Goal: Task Accomplishment & Management: Use online tool/utility

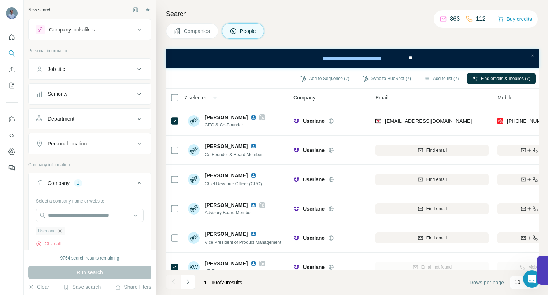
click at [61, 231] on icon "button" at bounding box center [60, 231] width 3 height 3
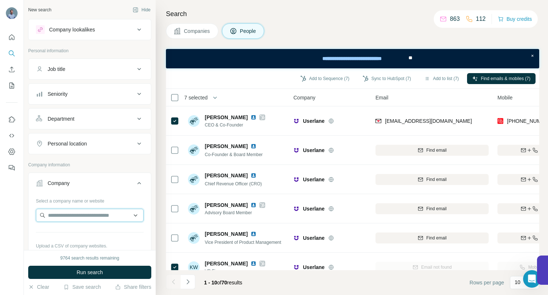
click at [63, 214] on input "text" at bounding box center [90, 215] width 108 height 13
paste input "**********"
type input "**********"
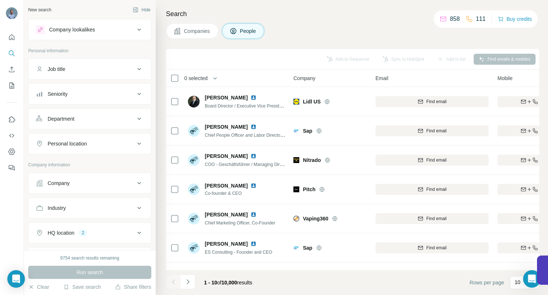
click at [136, 184] on icon at bounding box center [139, 183] width 9 height 9
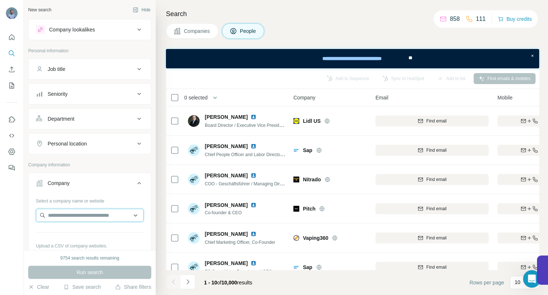
click at [99, 215] on input "text" at bounding box center [90, 215] width 108 height 13
paste input "**********"
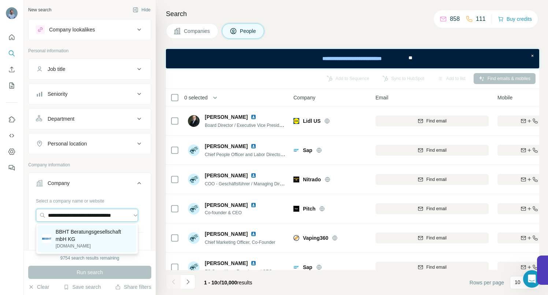
type input "**********"
click at [87, 230] on p "BBHT Beratungsgesellschaft mbH KG" at bounding box center [94, 235] width 76 height 15
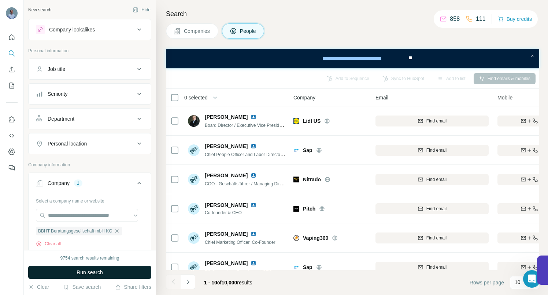
click at [77, 271] on span "Run search" at bounding box center [90, 272] width 26 height 7
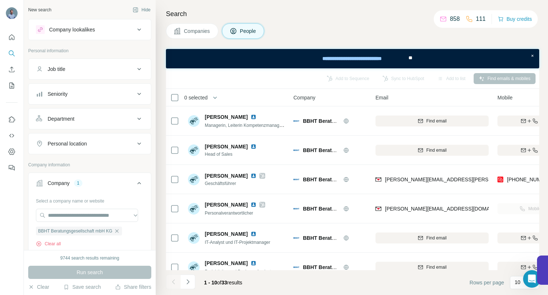
click at [79, 272] on div "Run search" at bounding box center [89, 272] width 123 height 13
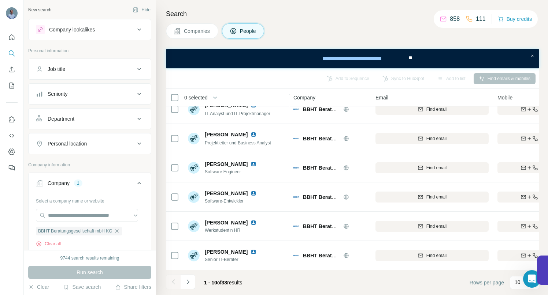
scroll to position [133, 0]
click at [187, 284] on icon "Navigate to next page" at bounding box center [187, 282] width 7 height 7
click at [191, 281] on icon "Navigate to next page" at bounding box center [187, 282] width 7 height 7
click at [190, 281] on icon "Navigate to next page" at bounding box center [187, 282] width 7 height 7
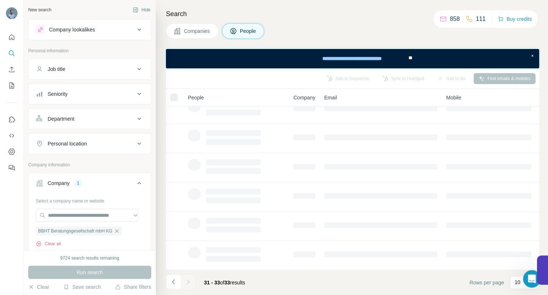
scroll to position [0, 0]
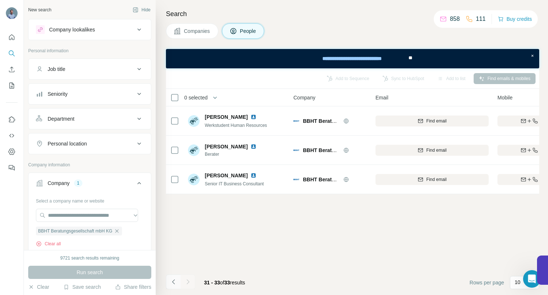
click at [172, 282] on icon "Navigate to previous page" at bounding box center [173, 282] width 3 height 5
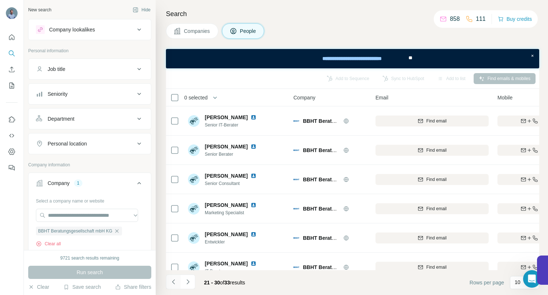
click at [172, 282] on icon "Navigate to previous page" at bounding box center [173, 282] width 3 height 5
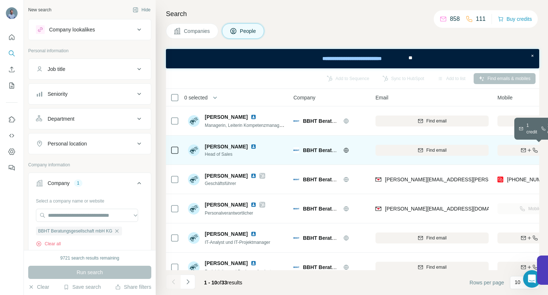
click at [510, 151] on div "Find both" at bounding box center [539, 150] width 85 height 7
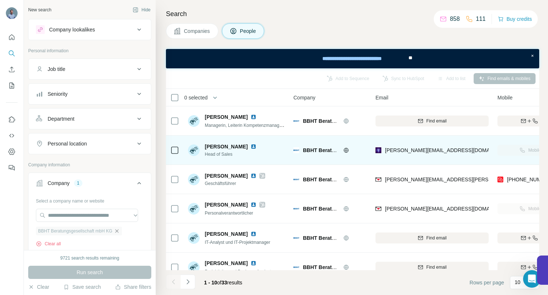
click at [118, 233] on icon "button" at bounding box center [116, 231] width 3 height 3
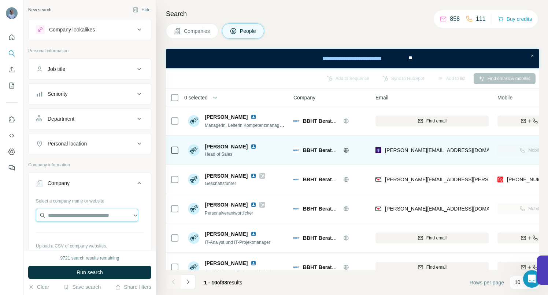
click at [112, 217] on input "text" at bounding box center [87, 215] width 102 height 13
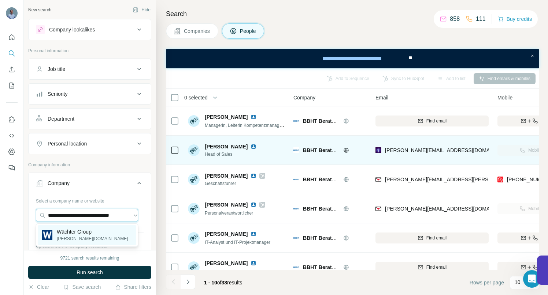
type input "**********"
click at [83, 231] on p "Wächter Group" at bounding box center [92, 231] width 71 height 7
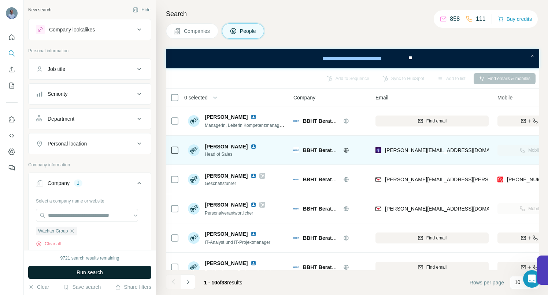
click at [80, 269] on span "Run search" at bounding box center [90, 272] width 26 height 7
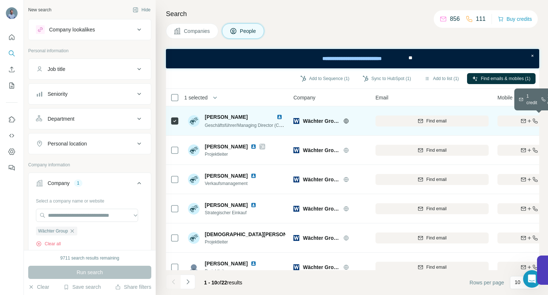
click at [514, 118] on div "Find both" at bounding box center [539, 121] width 85 height 7
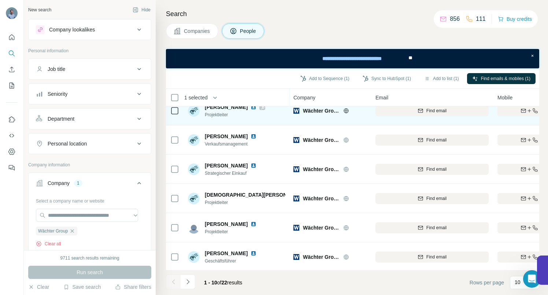
scroll to position [51, 0]
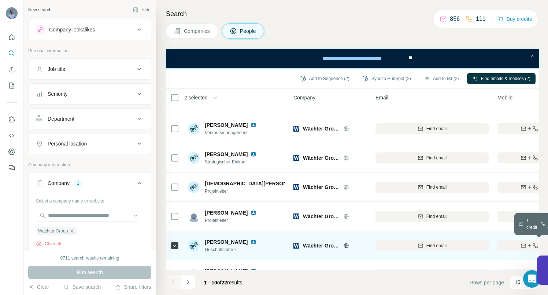
drag, startPoint x: 509, startPoint y: 242, endPoint x: 465, endPoint y: 255, distance: 46.0
click at [509, 243] on div "Find both" at bounding box center [539, 246] width 85 height 7
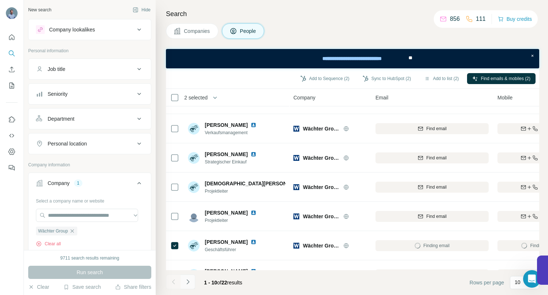
click at [186, 283] on icon "Navigate to next page" at bounding box center [187, 282] width 7 height 7
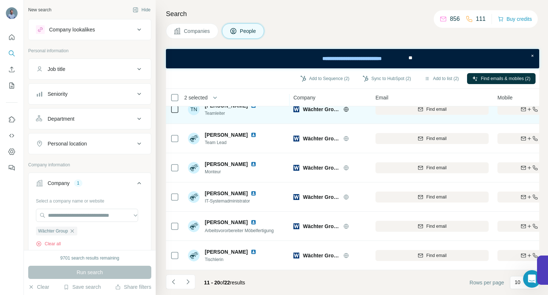
scroll to position [133, 0]
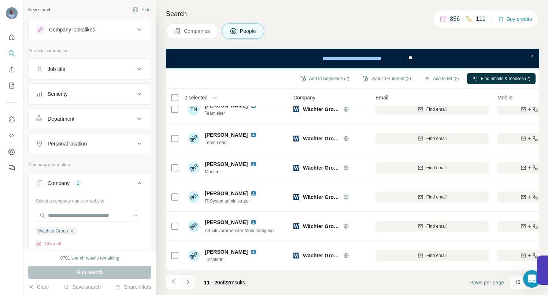
click at [187, 284] on icon "Navigate to next page" at bounding box center [187, 282] width 7 height 7
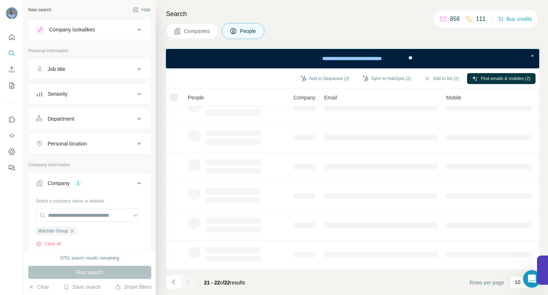
scroll to position [0, 0]
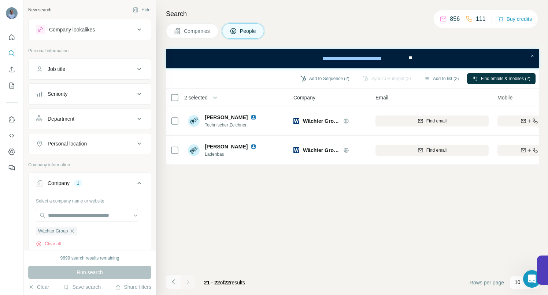
click at [172, 284] on icon "Navigate to previous page" at bounding box center [173, 282] width 7 height 7
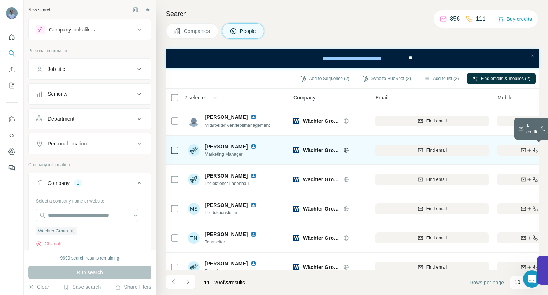
click at [512, 151] on div "Find both" at bounding box center [539, 150] width 85 height 7
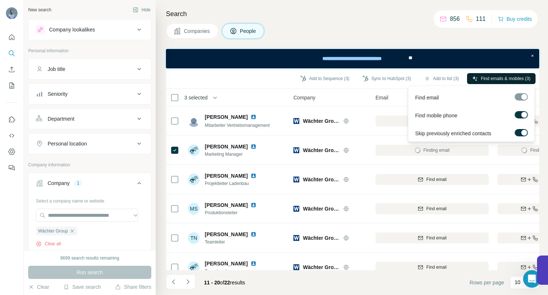
click at [486, 77] on span "Find emails & mobiles (3)" at bounding box center [505, 78] width 49 height 7
